Goal: Task Accomplishment & Management: Use online tool/utility

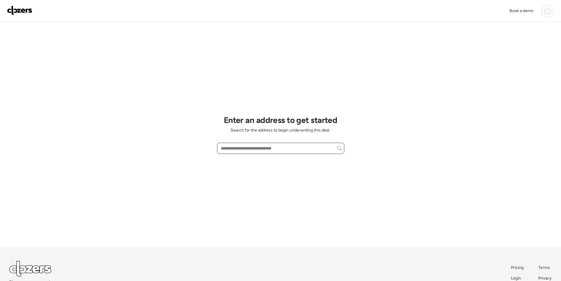
click at [269, 147] on input "text" at bounding box center [281, 148] width 122 height 8
paste input "**********"
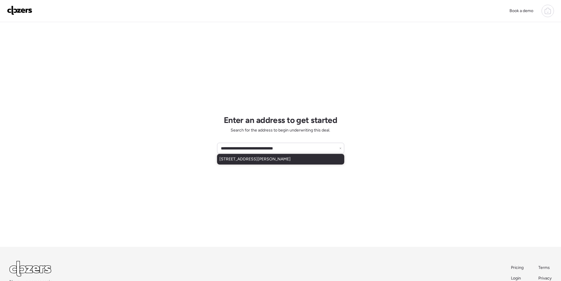
click at [244, 164] on div "[STREET_ADDRESS][PERSON_NAME]" at bounding box center [280, 159] width 127 height 11
type input "**********"
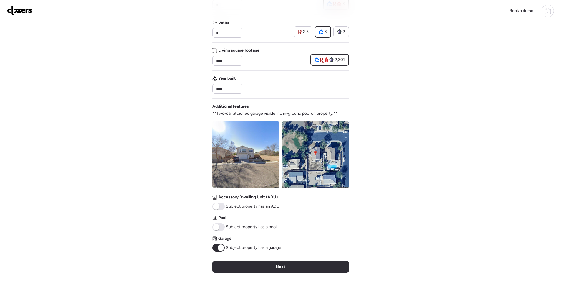
scroll to position [59, 0]
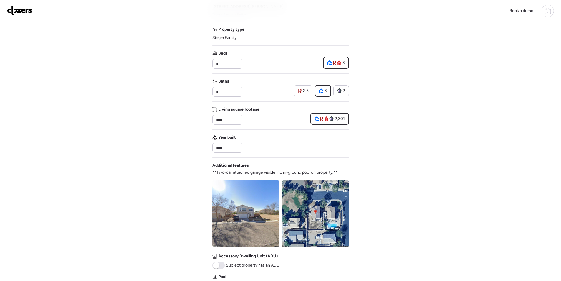
click at [244, 91] on div "Baths * 2.5 3 2" at bounding box center [280, 87] width 137 height 18
click at [235, 91] on input "*" at bounding box center [227, 91] width 25 height 8
type input "***"
click at [256, 101] on div at bounding box center [280, 101] width 137 height 0
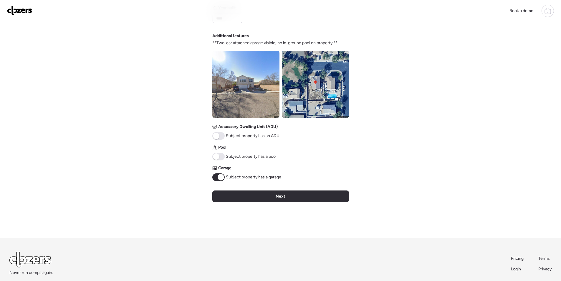
scroll to position [189, 0]
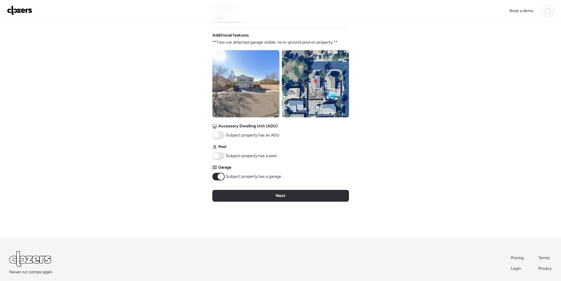
click at [240, 193] on div "Next" at bounding box center [280, 196] width 137 height 12
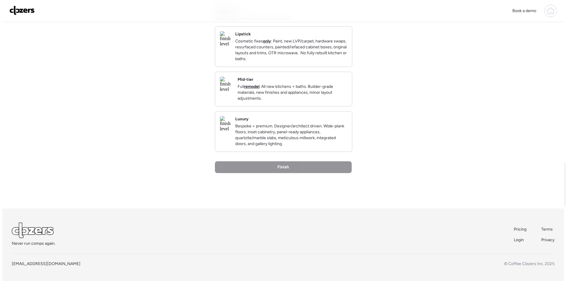
scroll to position [0, 0]
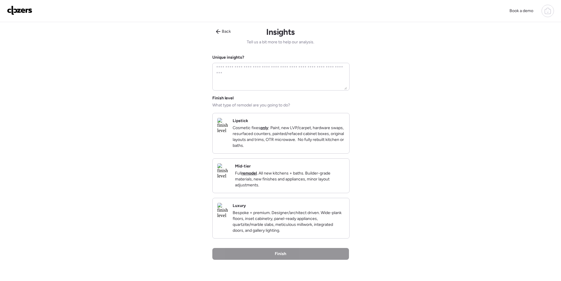
click at [315, 186] on p "Full remodel . All new kitchens + baths. Builder-grade materials, new finishes …" at bounding box center [290, 179] width 110 height 18
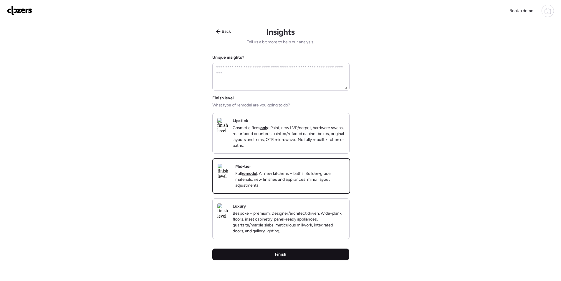
click at [280, 257] on span "Finish" at bounding box center [280, 254] width 11 height 6
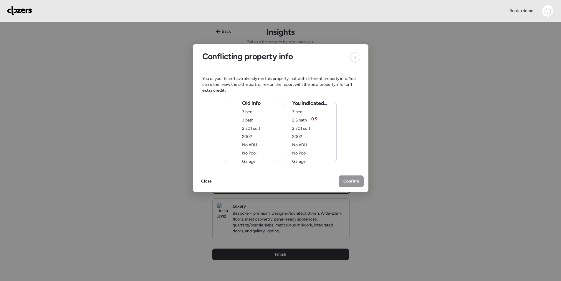
click at [308, 130] on span "2,301 sqft" at bounding box center [301, 128] width 18 height 5
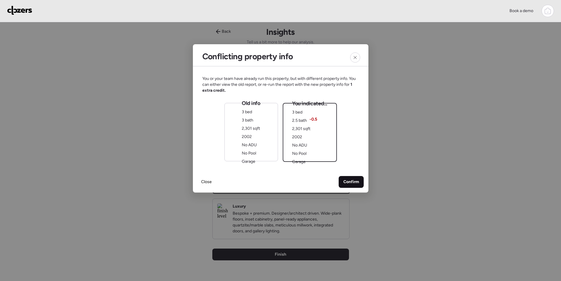
click at [349, 187] on div "Confirm" at bounding box center [351, 182] width 25 height 12
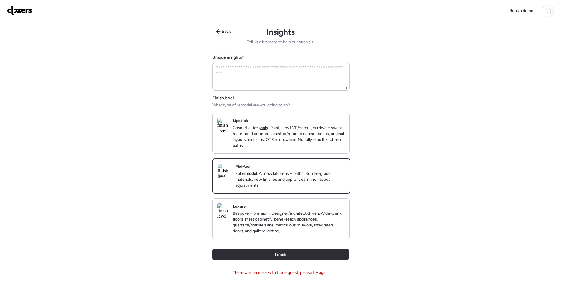
drag, startPoint x: 269, startPoint y: 272, endPoint x: 269, endPoint y: 268, distance: 3.3
click at [269, 271] on div "Back Insights Tell us a bit more to help our analysis. Unique insights? Finish …" at bounding box center [280, 166] width 137 height 289
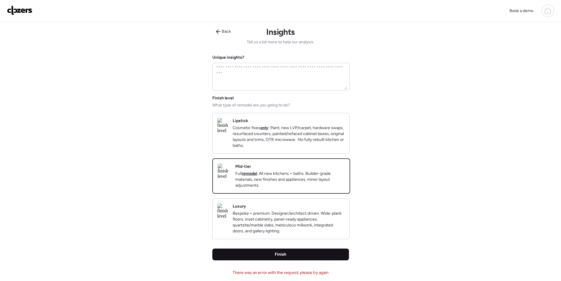
click at [269, 260] on div "Finish" at bounding box center [280, 254] width 137 height 12
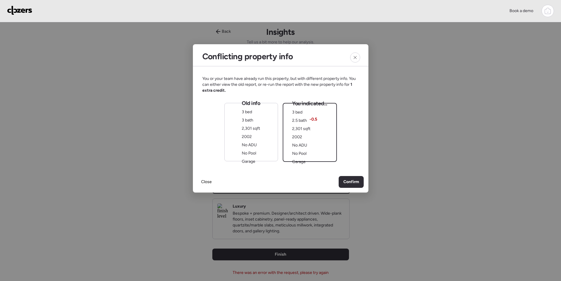
click at [355, 175] on div "Close Confirm" at bounding box center [281, 181] width 176 height 21
click at [353, 180] on span "Confirm" at bounding box center [351, 182] width 16 height 6
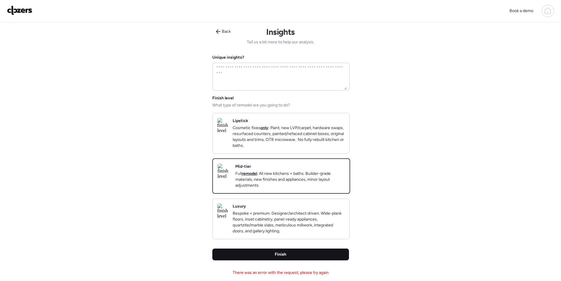
click at [269, 260] on div "Finish" at bounding box center [280, 254] width 137 height 12
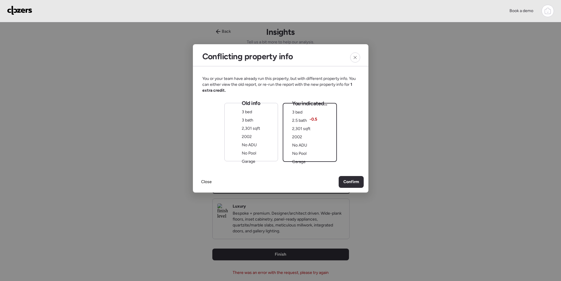
drag, startPoint x: 264, startPoint y: 148, endPoint x: 313, endPoint y: 173, distance: 55.5
click at [265, 148] on div "Old info 3 bed 3 bath 2,301 sqft 2002 No ADU No Pool Garage" at bounding box center [251, 132] width 54 height 58
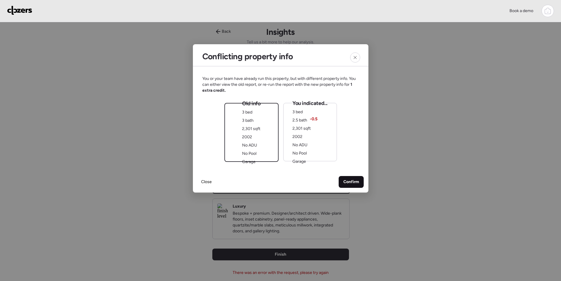
click at [349, 182] on span "Confirm" at bounding box center [351, 182] width 16 height 6
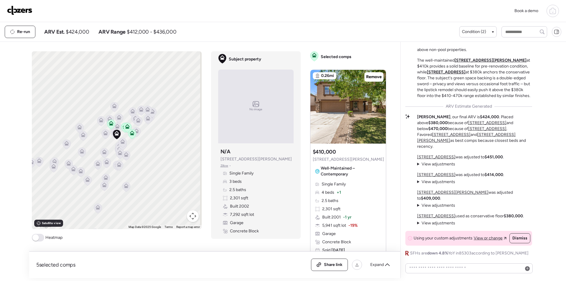
click at [82, 30] on span "$424,000" at bounding box center [77, 31] width 23 height 7
copy span "424,000"
drag, startPoint x: 331, startPoint y: 263, endPoint x: 289, endPoint y: 146, distance: 124.2
click at [331, 263] on span "Share link" at bounding box center [333, 265] width 19 height 6
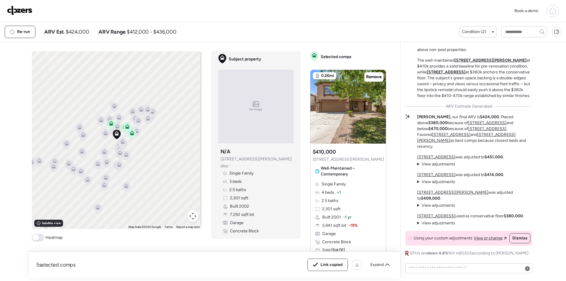
click at [29, 11] on img at bounding box center [19, 10] width 25 height 9
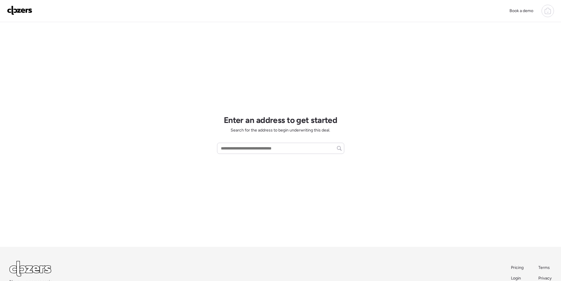
click at [241, 154] on div "Enter an address to get started Search for the address to begin underwriting th…" at bounding box center [280, 134] width 127 height 224
click at [240, 151] on input "text" at bounding box center [281, 148] width 122 height 8
paste input "**********"
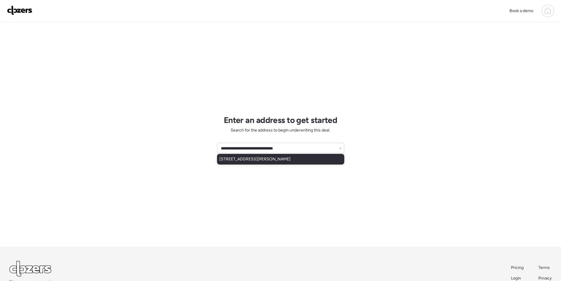
click at [240, 163] on div "[STREET_ADDRESS][PERSON_NAME]" at bounding box center [280, 159] width 127 height 11
type input "**********"
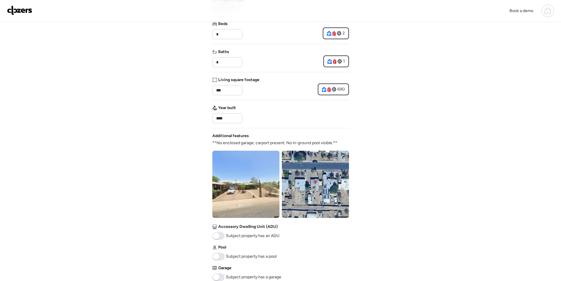
scroll to position [218, 0]
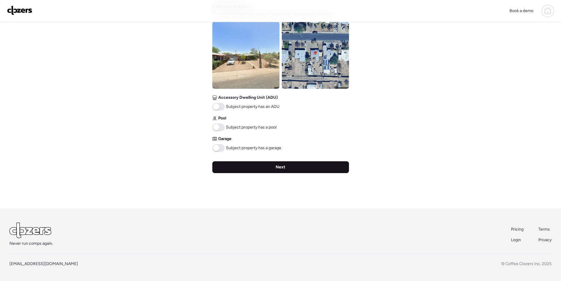
click at [235, 166] on div "Next" at bounding box center [280, 167] width 137 height 12
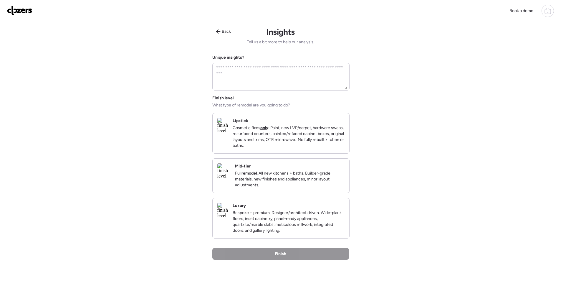
click at [258, 181] on p "Full remodel . All new kitchens + baths. Builder-grade materials, new finishes …" at bounding box center [290, 179] width 110 height 18
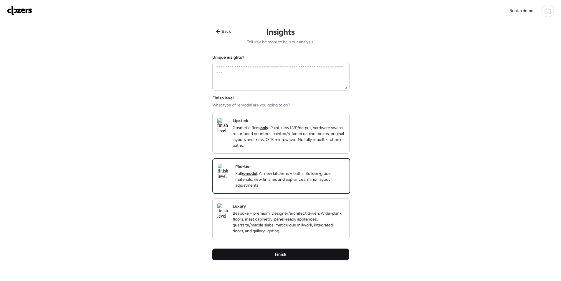
click at [250, 260] on div "Finish" at bounding box center [280, 254] width 137 height 12
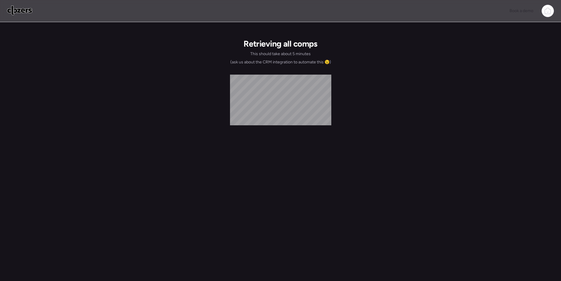
drag, startPoint x: 167, startPoint y: 75, endPoint x: 114, endPoint y: 26, distance: 72.3
click at [167, 75] on div "Book a demo Retrieving all comps This should take about 5 minutes (ask us about…" at bounding box center [280, 143] width 561 height 287
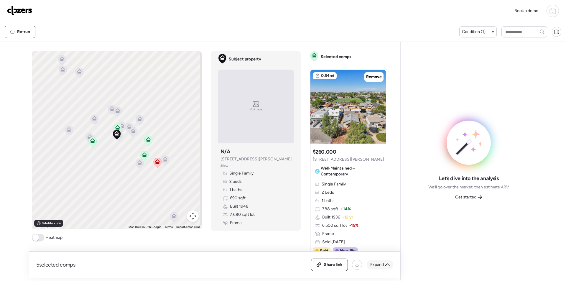
click at [379, 269] on div "Expand" at bounding box center [379, 264] width 27 height 9
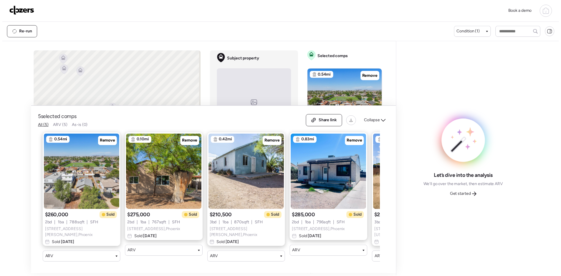
scroll to position [0, 76]
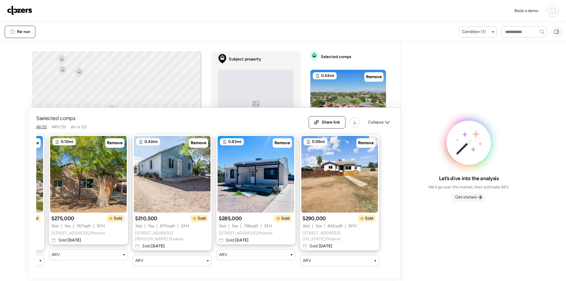
click at [477, 199] on div "Get started" at bounding box center [468, 196] width 34 height 9
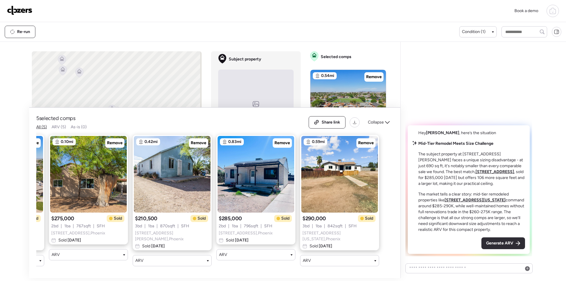
scroll to position [0, 0]
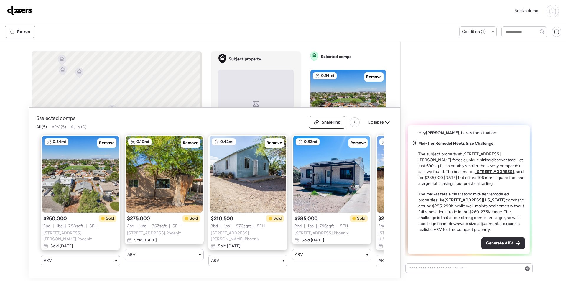
click at [502, 244] on span "Generate ARV" at bounding box center [499, 243] width 27 height 6
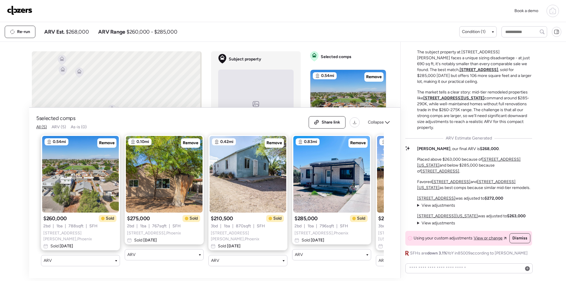
click at [79, 32] on span "$268,000" at bounding box center [77, 31] width 23 height 7
copy span "268,000"
click at [329, 121] on span "Share link" at bounding box center [330, 122] width 19 height 6
